Goal: Contribute content

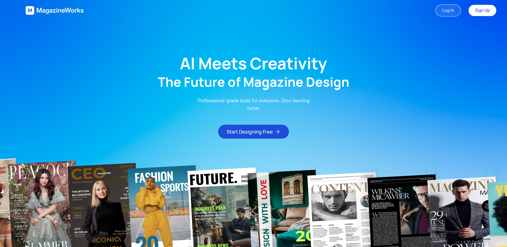
click at [450, 8] on link "Log In" at bounding box center [448, 10] width 26 height 12
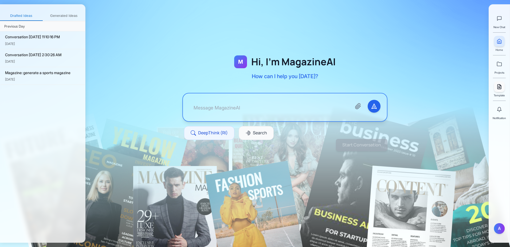
click at [499, 88] on icon at bounding box center [499, 86] width 5 height 5
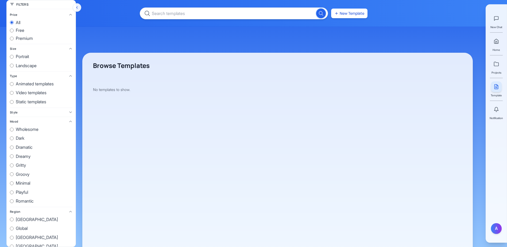
scroll to position [19, 0]
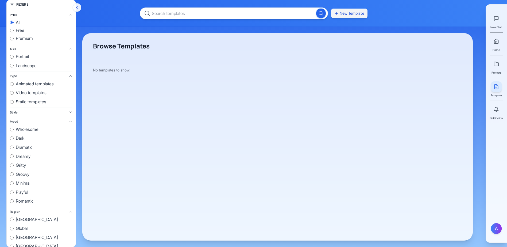
click at [343, 15] on button "New Template" at bounding box center [349, 14] width 36 height 10
